Goal: Register for event/course

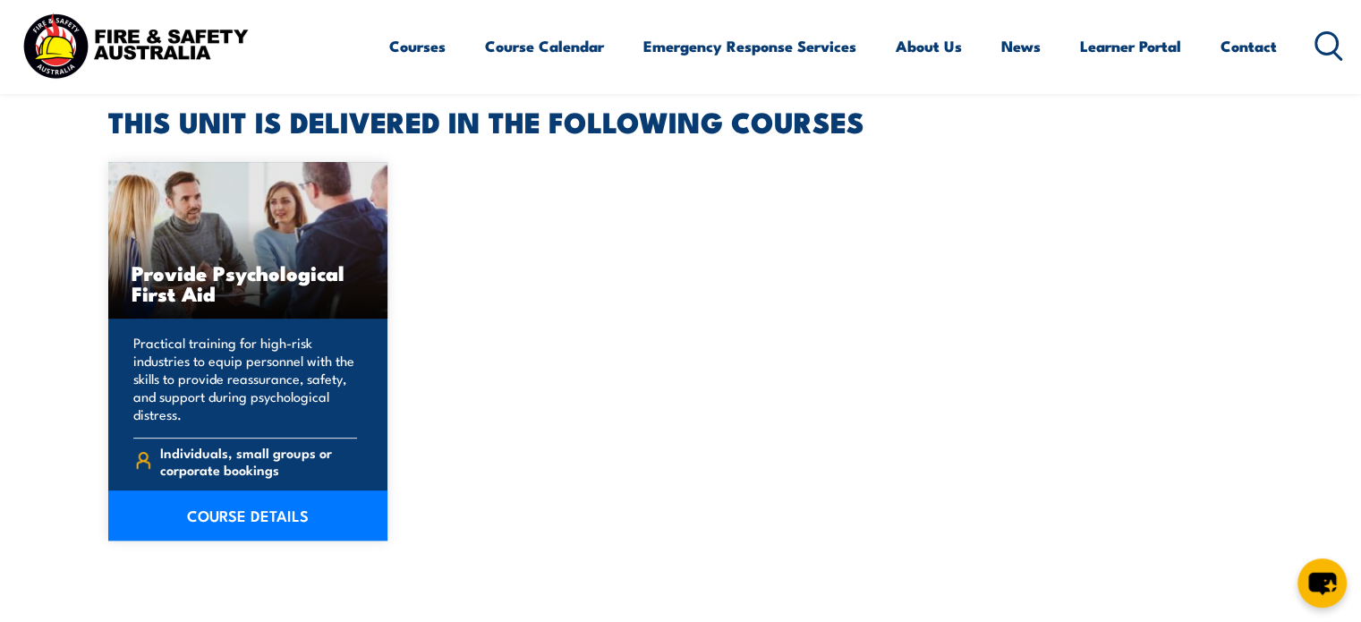
scroll to position [537, 0]
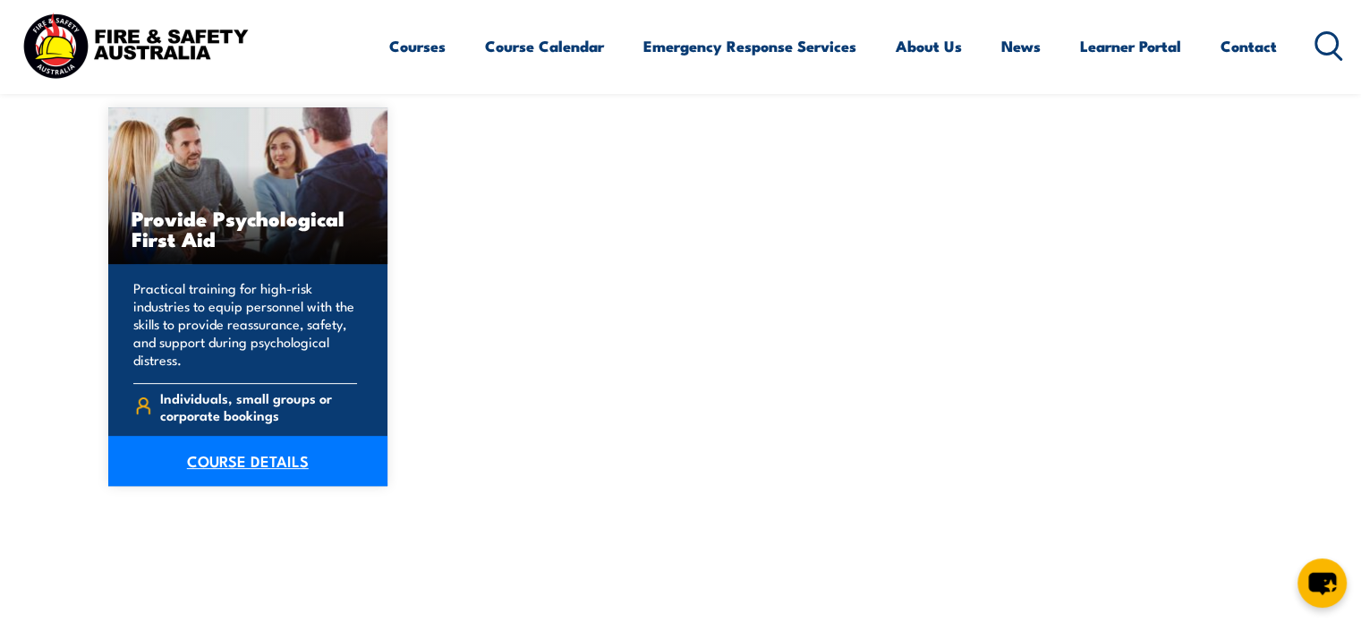
click at [271, 464] on link "COURSE DETAILS" at bounding box center [248, 461] width 280 height 50
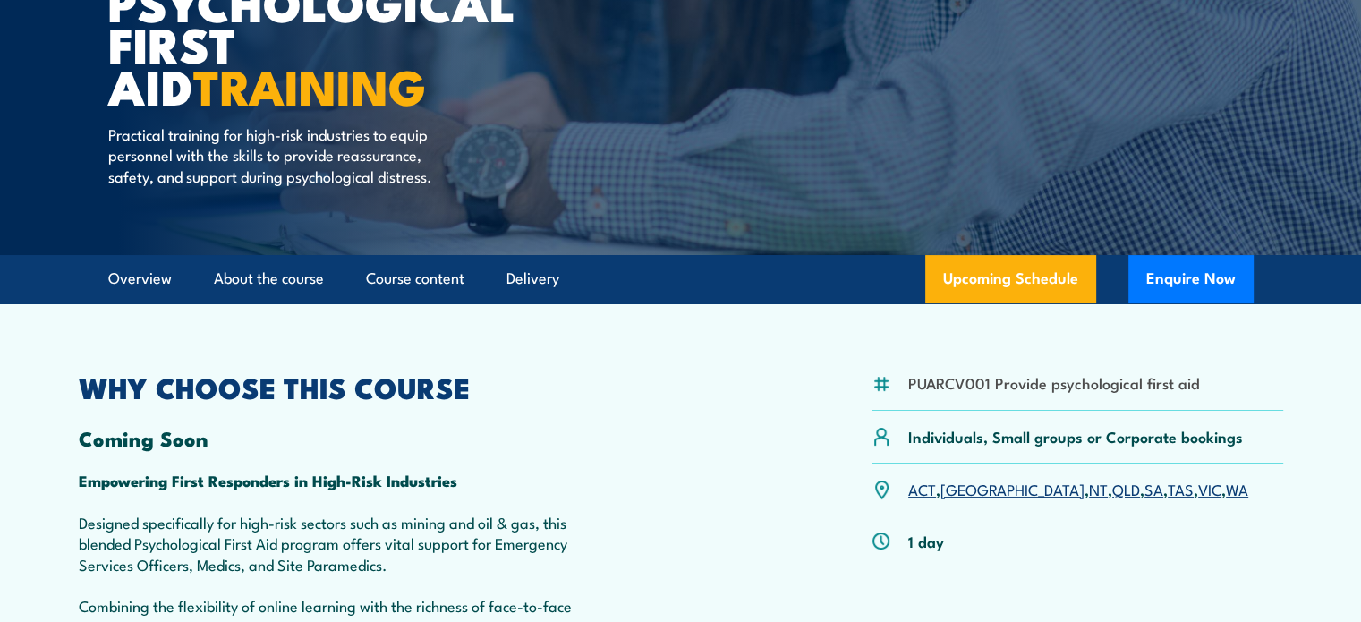
scroll to position [268, 0]
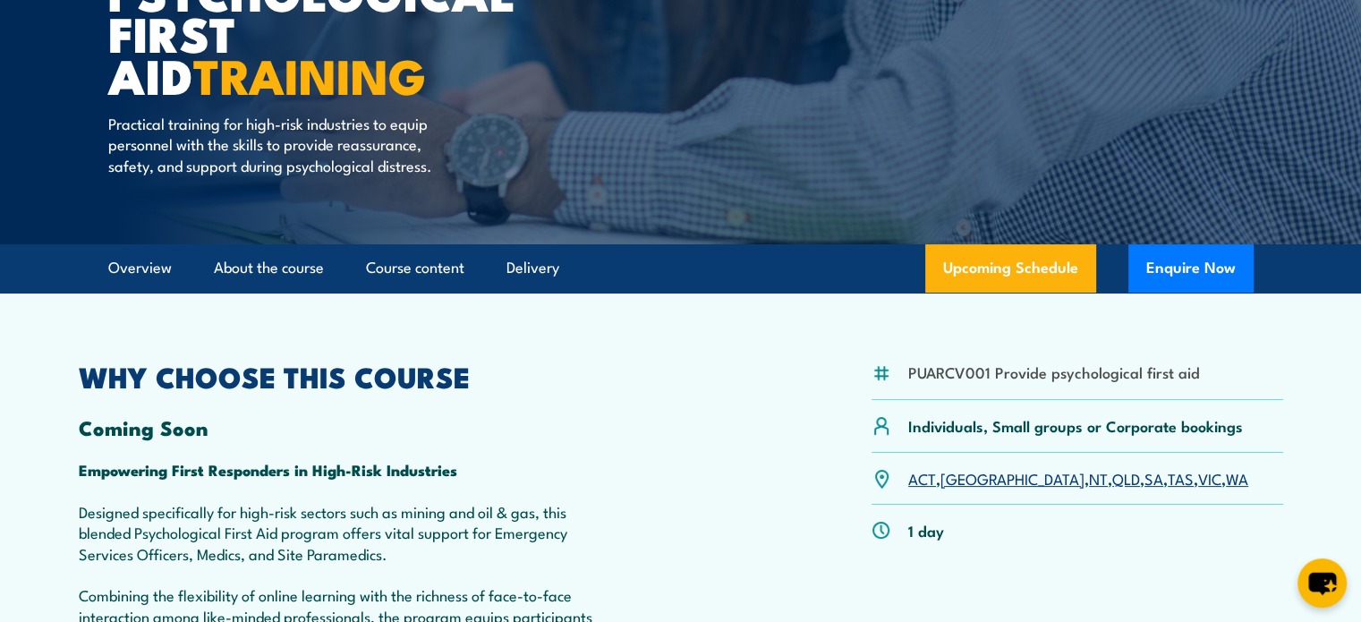
click at [1225, 488] on link "WA" at bounding box center [1236, 477] width 22 height 21
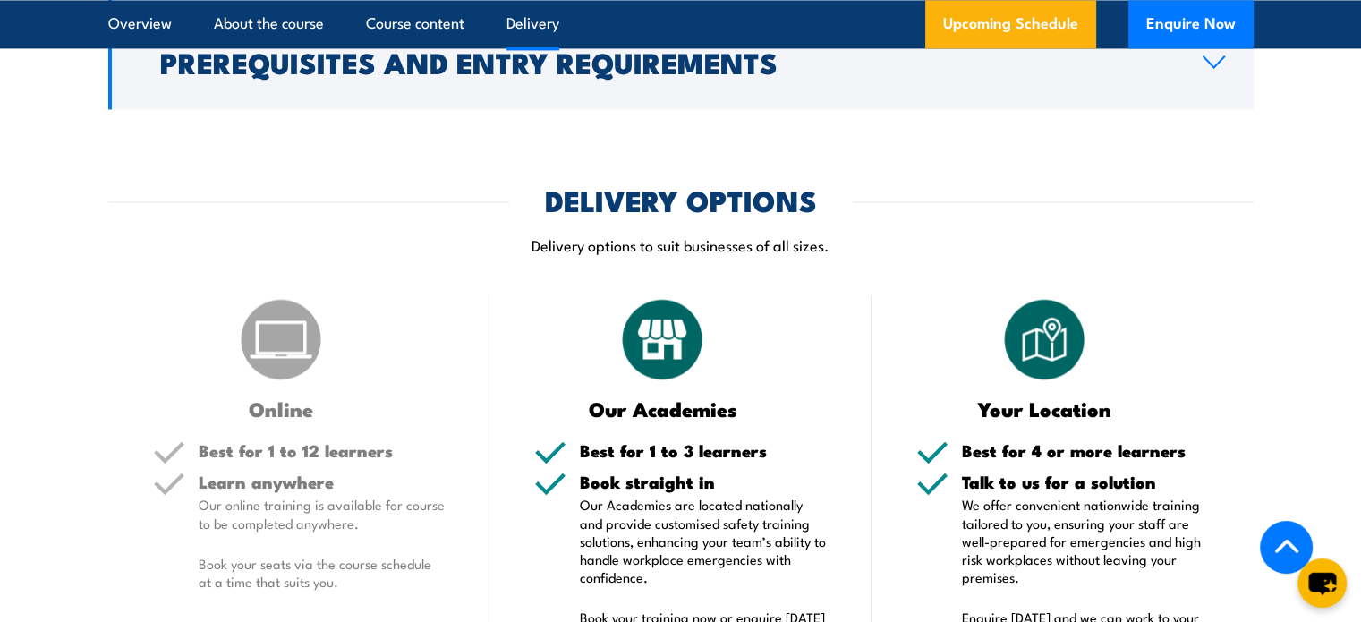
scroll to position [2877, 0]
